Goal: Information Seeking & Learning: Learn about a topic

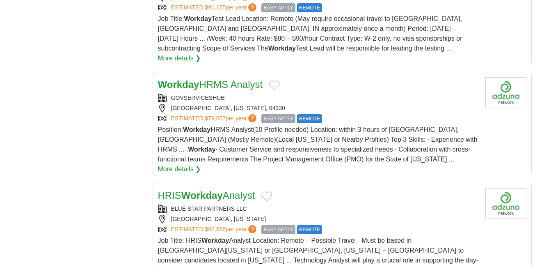
scroll to position [1052, 0]
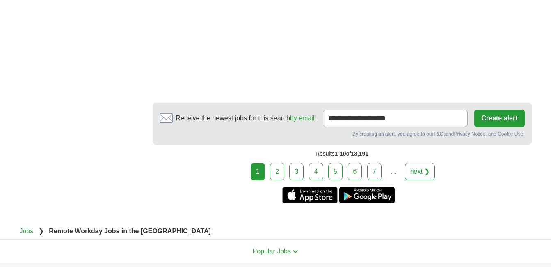
scroll to position [1249, 0]
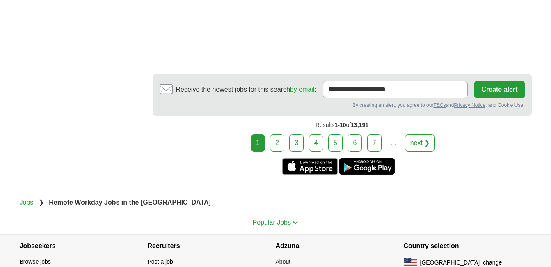
click at [421, 144] on link "next ❯" at bounding box center [420, 142] width 30 height 17
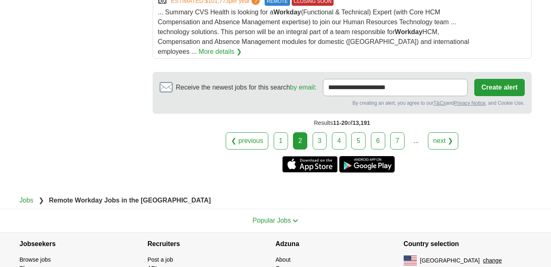
scroll to position [1142, 0]
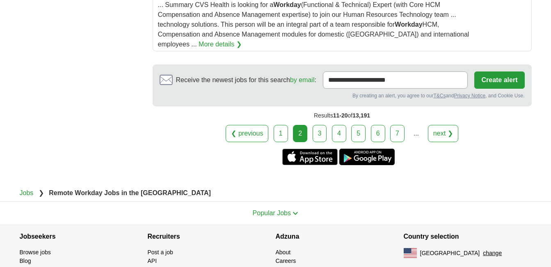
click at [447, 137] on link "next ❯" at bounding box center [443, 133] width 30 height 17
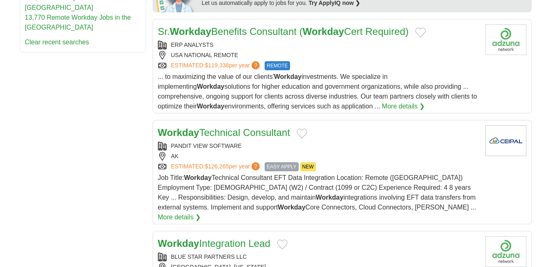
scroll to position [446, 0]
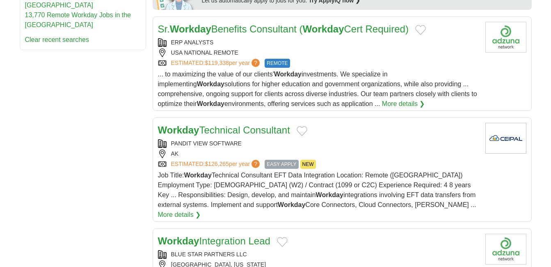
click at [251, 129] on link "Workday Technical Consultant" at bounding box center [224, 129] width 132 height 11
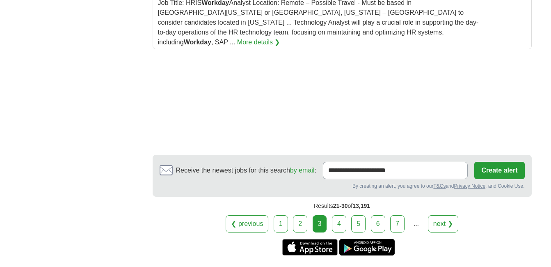
scroll to position [1208, 0]
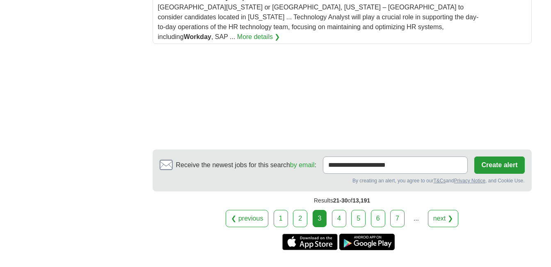
click at [447, 210] on link "next ❯" at bounding box center [443, 218] width 30 height 17
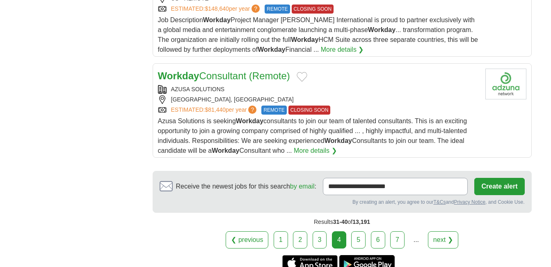
scroll to position [1035, 0]
click at [447, 242] on link "next ❯" at bounding box center [443, 239] width 30 height 17
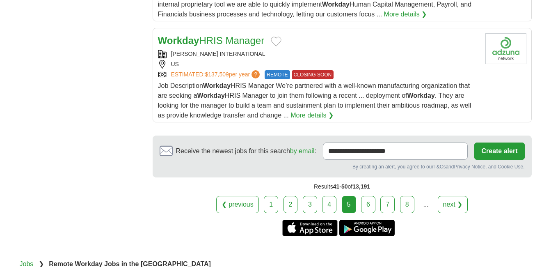
scroll to position [1083, 0]
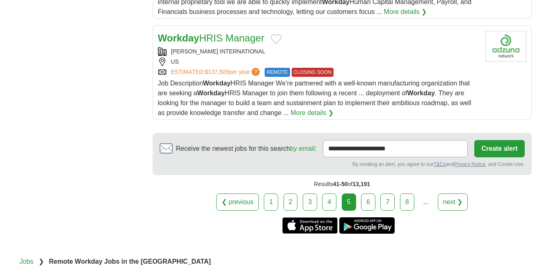
click at [450, 199] on link "next ❯" at bounding box center [453, 201] width 30 height 17
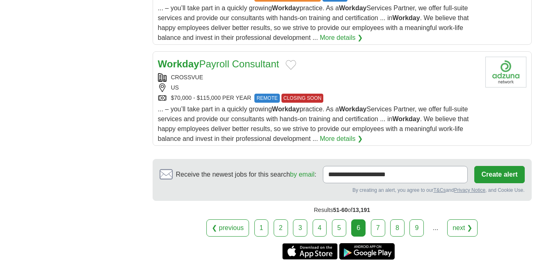
scroll to position [1059, 0]
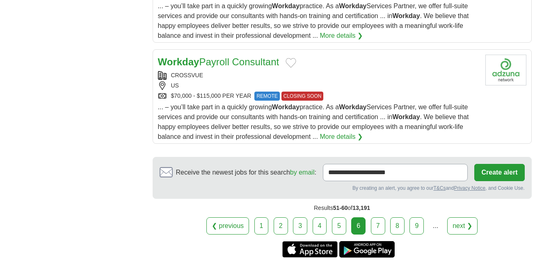
click at [457, 224] on link "next ❯" at bounding box center [462, 225] width 30 height 17
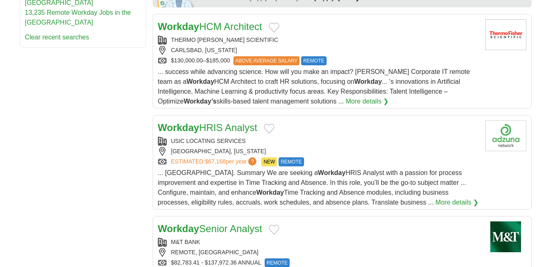
scroll to position [451, 0]
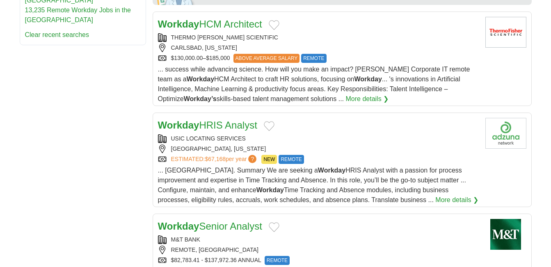
click at [215, 123] on link "Workday HRIS Analyst" at bounding box center [207, 124] width 99 height 11
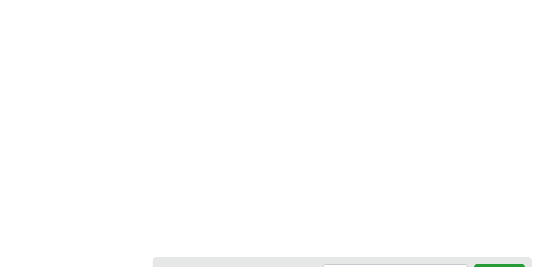
scroll to position [1364, 0]
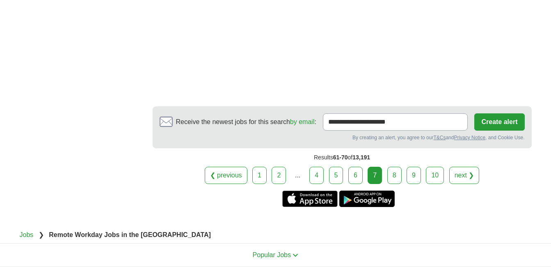
click at [467, 176] on link "next ❯" at bounding box center [464, 175] width 30 height 17
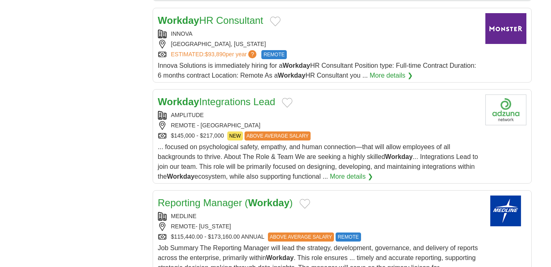
scroll to position [781, 0]
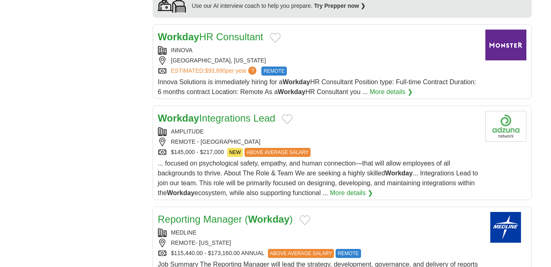
click at [251, 118] on link "Workday Integrations Lead" at bounding box center [216, 117] width 117 height 11
